Goal: Information Seeking & Learning: Learn about a topic

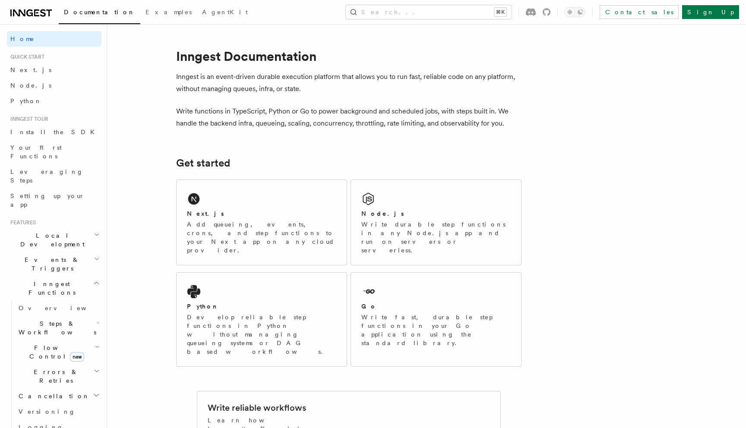
click at [292, 107] on p "Write functions in TypeScript, Python or Go to power background and scheduled j…" at bounding box center [348, 117] width 345 height 24
click at [269, 126] on p "Write functions in TypeScript, Python or Go to power background and scheduled j…" at bounding box center [348, 117] width 345 height 24
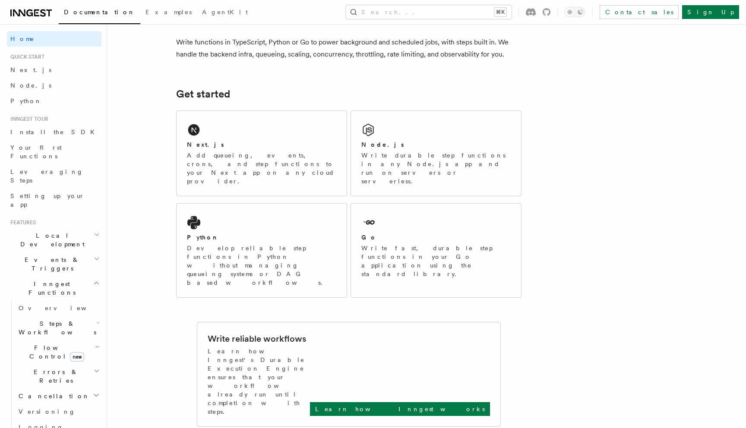
scroll to position [62, 0]
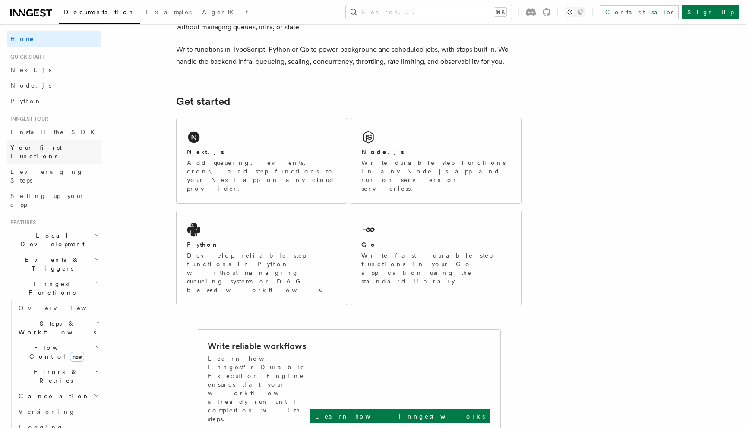
click at [50, 151] on span "Your first Functions" at bounding box center [35, 152] width 51 height 16
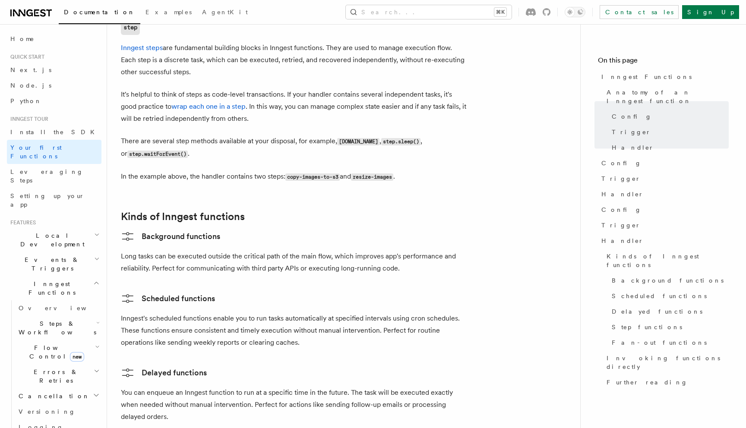
scroll to position [1535, 0]
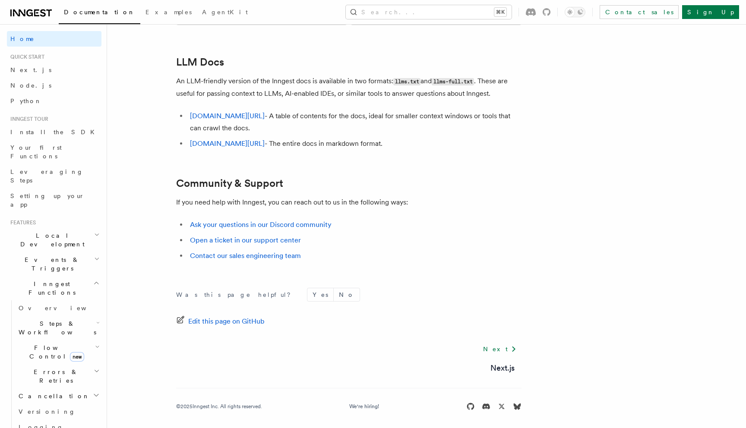
scroll to position [62, 0]
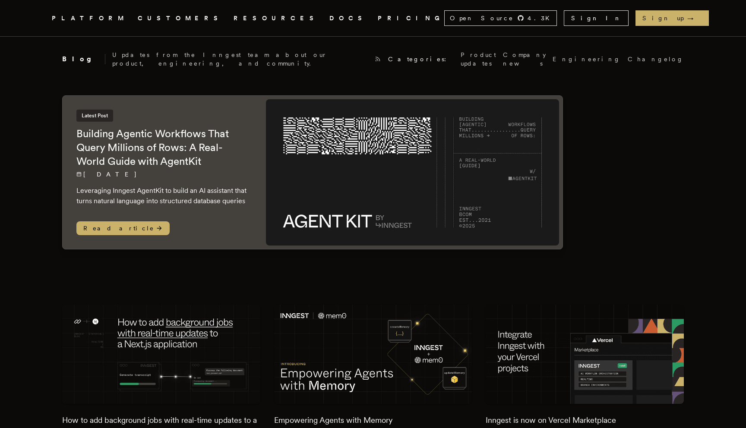
click at [86, 222] on span "Read article" at bounding box center [122, 228] width 93 height 14
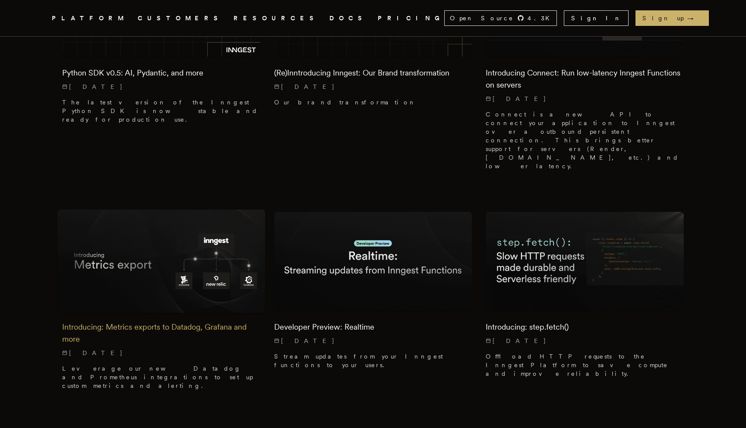
scroll to position [601, 0]
